Goal: Transaction & Acquisition: Purchase product/service

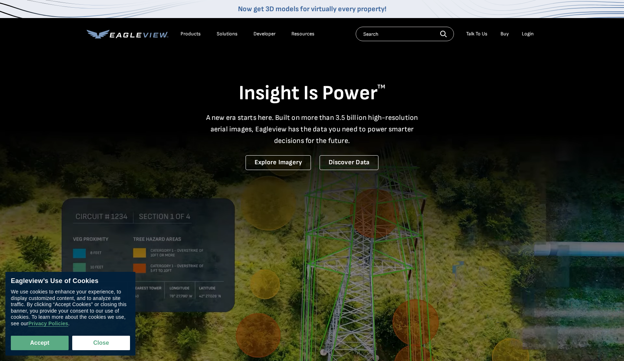
click at [526, 33] on div "Login" at bounding box center [528, 34] width 12 height 6
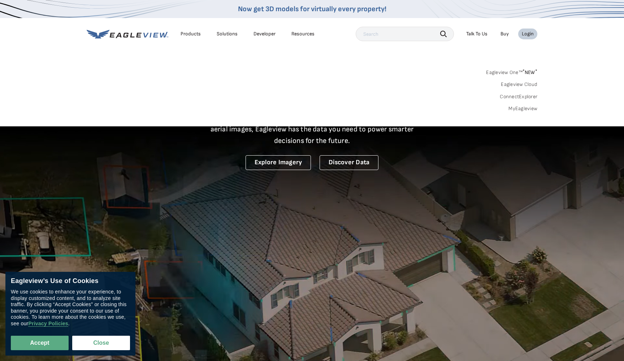
click at [526, 33] on div "Login" at bounding box center [528, 34] width 12 height 6
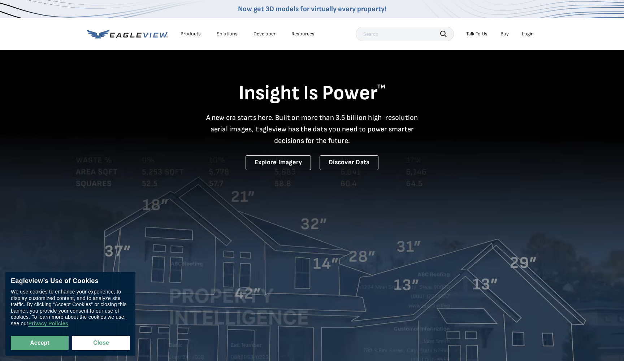
click at [526, 33] on div "Login" at bounding box center [528, 34] width 12 height 6
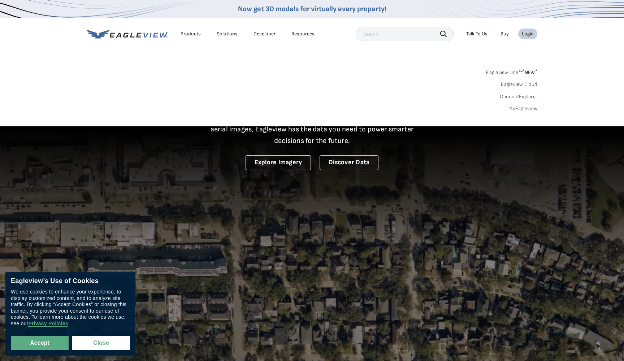
click at [522, 106] on link "MyEagleview" at bounding box center [522, 108] width 29 height 6
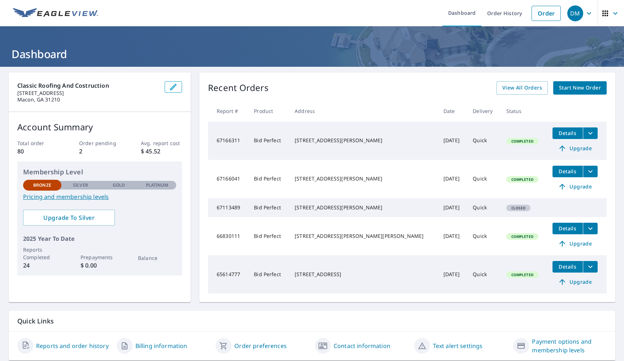
click at [565, 87] on span "Start New Order" at bounding box center [580, 87] width 42 height 9
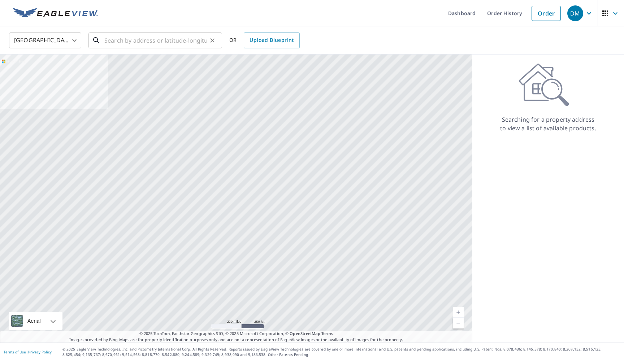
click at [124, 40] on input "text" at bounding box center [155, 40] width 103 height 20
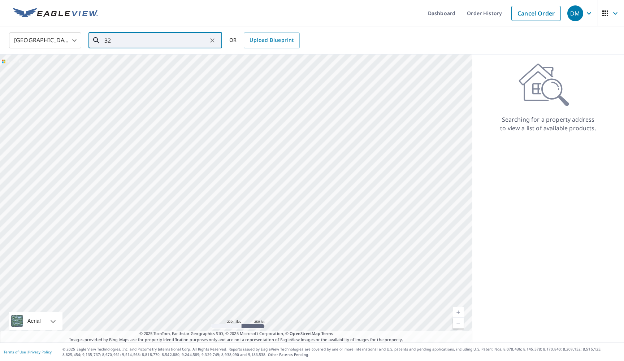
type input "3"
click at [122, 65] on span "29 Hamilton Grove Dr" at bounding box center [159, 61] width 113 height 9
type input "29 Hamilton Grove Dr Pooler, GA 31322"
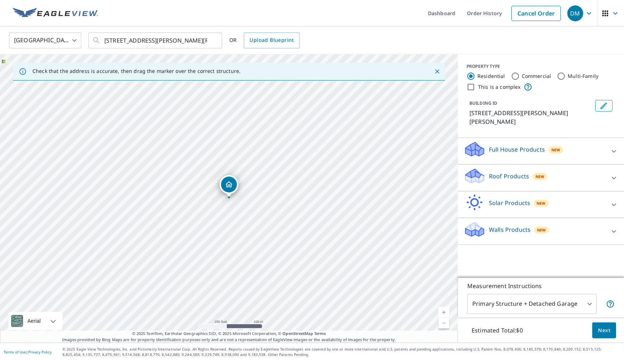
click at [597, 173] on div "Roof Products New" at bounding box center [533, 177] width 141 height 21
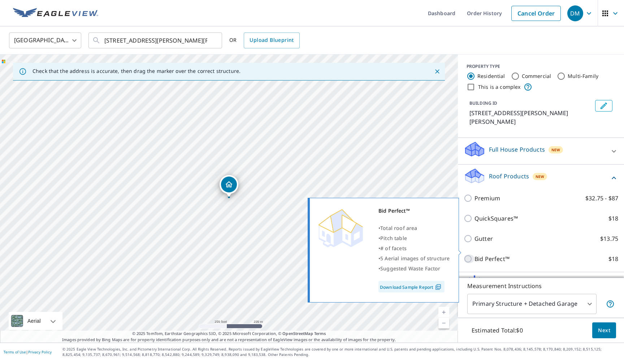
click at [467, 254] on input "Bid Perfect™ $18" at bounding box center [468, 258] width 11 height 9
checkbox input "true"
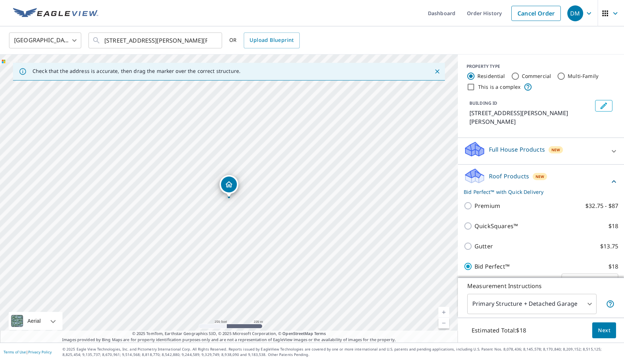
click at [606, 330] on span "Next" at bounding box center [604, 330] width 12 height 9
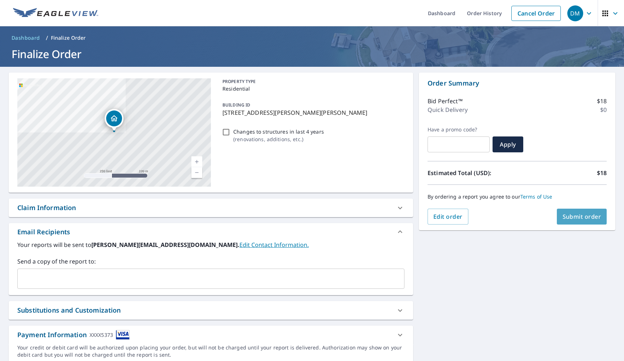
click at [587, 219] on span "Submit order" at bounding box center [581, 217] width 39 height 8
